Goal: Check status: Check status

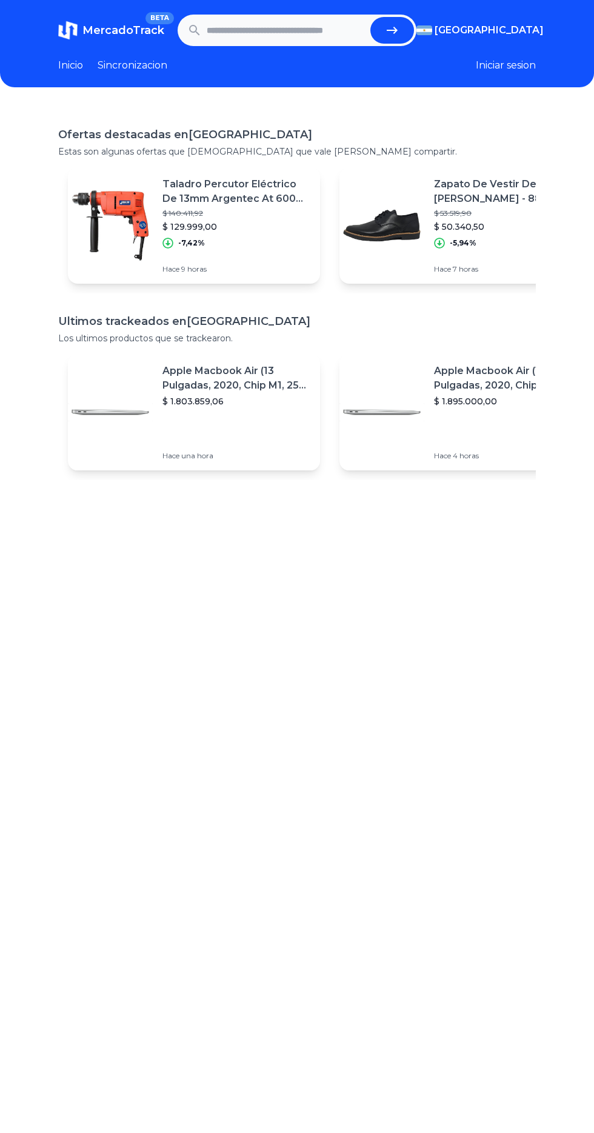
click at [286, 30] on input "text" at bounding box center [286, 30] width 159 height 27
click at [401, 37] on button "submit" at bounding box center [392, 30] width 44 height 27
type input "**********"
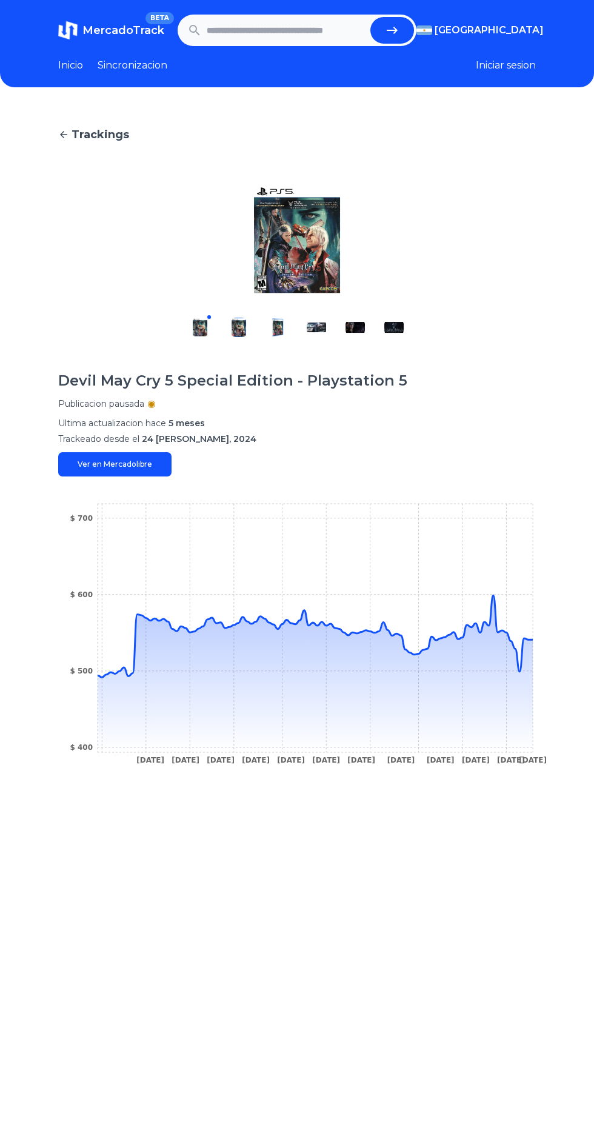
click at [498, 612] on icon "[DATE] [DATE] [DATE] [DATE] [DATE] [DATE] [DATE] [DATE] [DATE] [DATE] [DATE] [D…" at bounding box center [297, 637] width 478 height 273
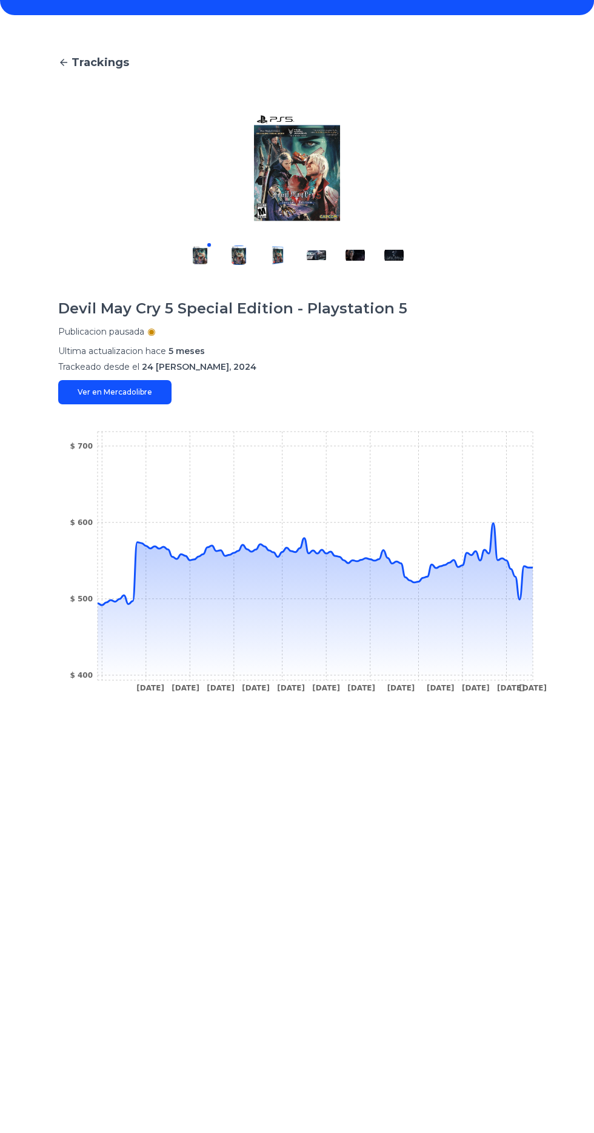
scroll to position [74, 0]
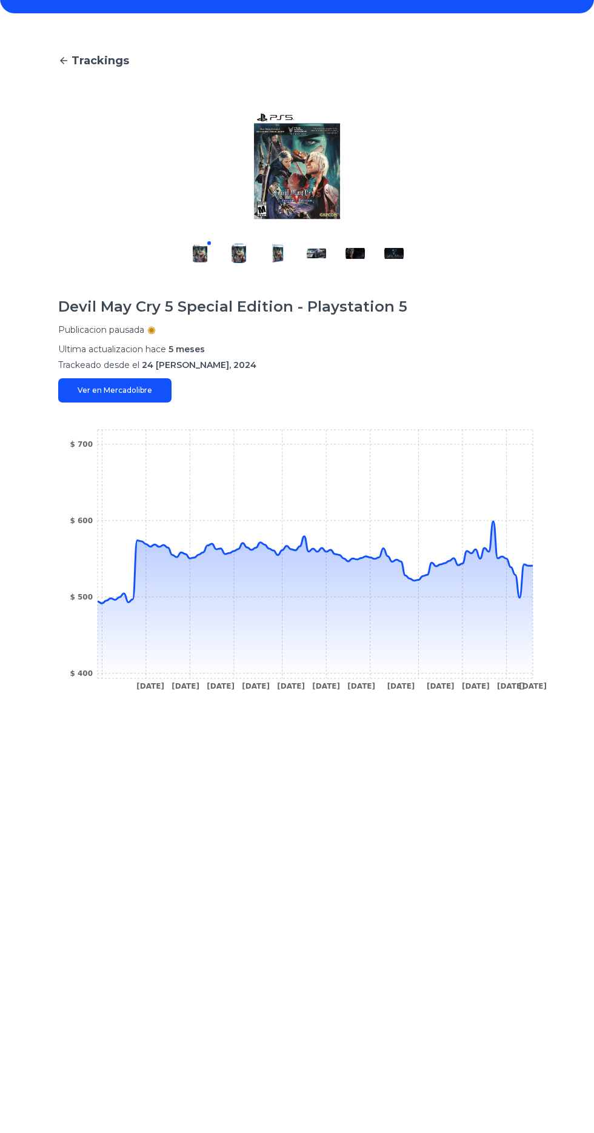
click at [511, 608] on icon at bounding box center [315, 599] width 435 height 157
click at [531, 599] on icon at bounding box center [315, 599] width 435 height 157
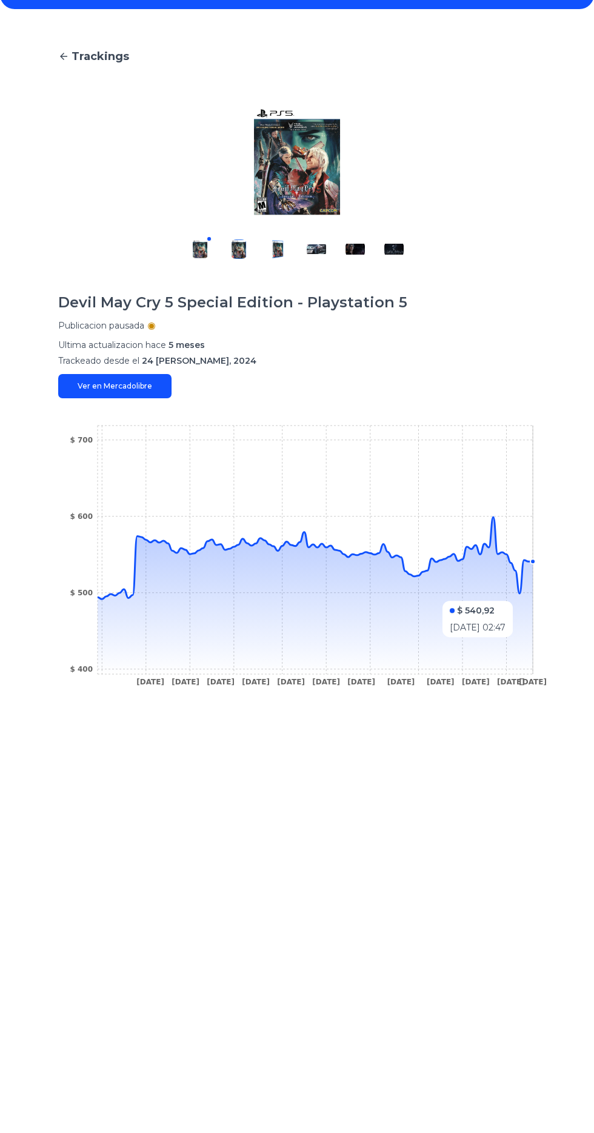
scroll to position [82, 0]
